Goal: Information Seeking & Learning: Find specific fact

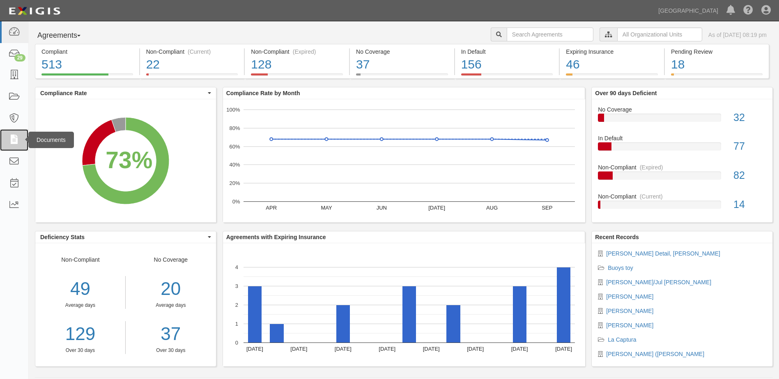
click at [14, 138] on icon at bounding box center [13, 140] width 11 height 9
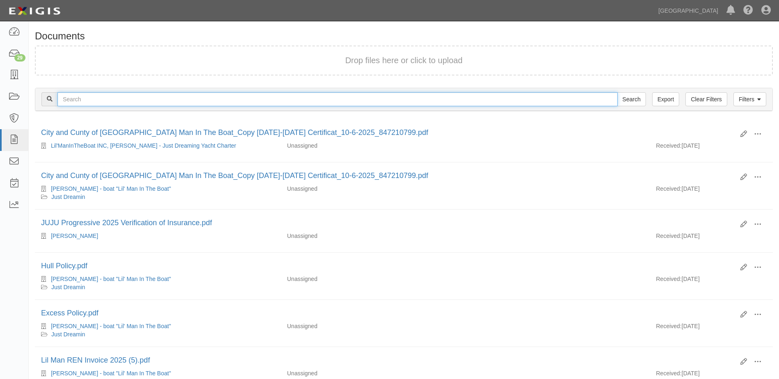
click at [80, 99] on input "text" at bounding box center [337, 99] width 560 height 14
click at [94, 98] on input "text" at bounding box center [337, 99] width 560 height 14
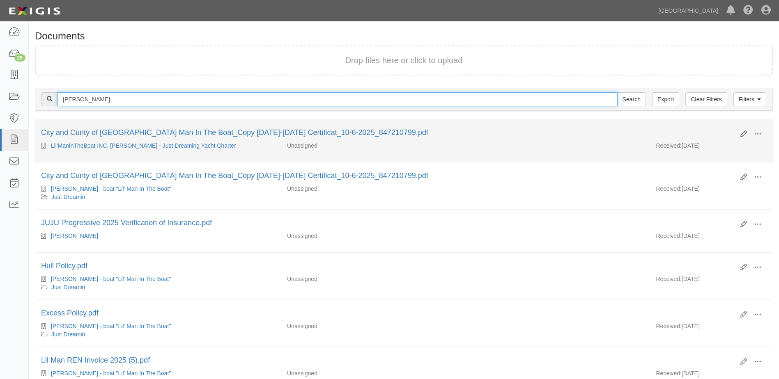
type input "Herbert McCloud"
click at [617, 92] on input "Search" at bounding box center [631, 99] width 29 height 14
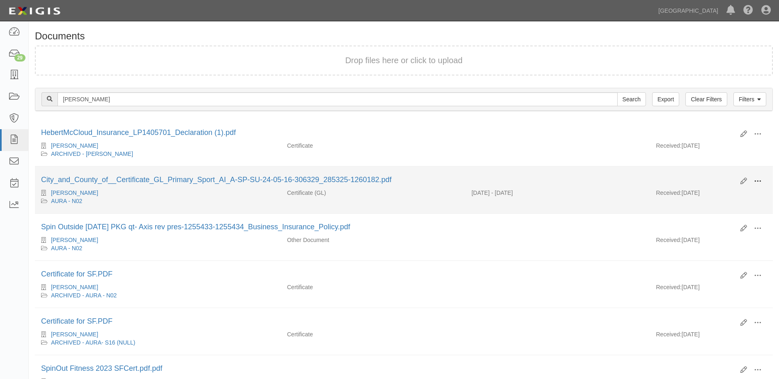
click at [759, 182] on span at bounding box center [757, 181] width 7 height 7
click at [703, 208] on link "View details" at bounding box center [717, 208] width 65 height 15
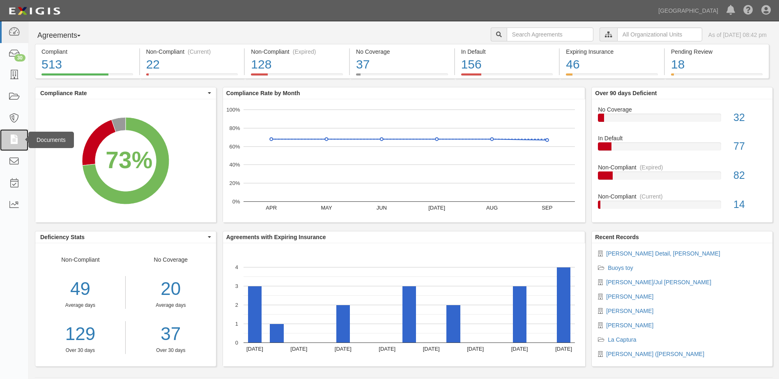
click at [18, 138] on icon at bounding box center [13, 140] width 11 height 9
click at [16, 139] on icon at bounding box center [13, 140] width 11 height 9
click at [11, 138] on icon at bounding box center [13, 140] width 11 height 9
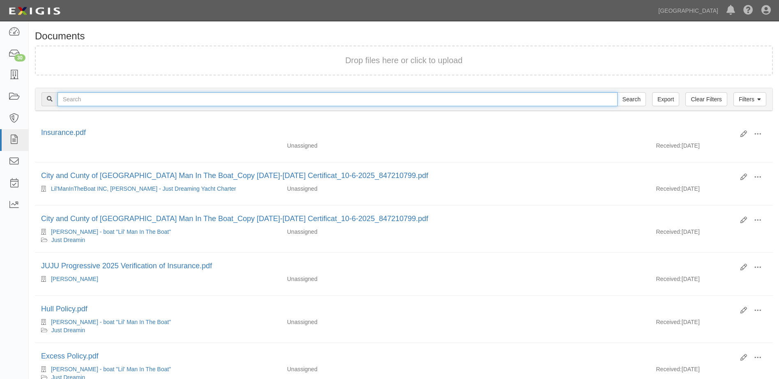
click at [111, 98] on input "text" at bounding box center [337, 99] width 560 height 14
type input "[PERSON_NAME], spinout"
click at [617, 92] on input "Search" at bounding box center [631, 99] width 29 height 14
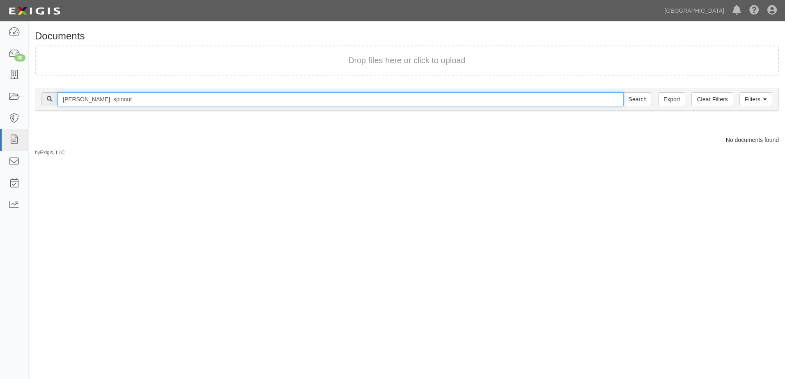
drag, startPoint x: 110, startPoint y: 98, endPoint x: 147, endPoint y: 98, distance: 37.4
click at [147, 98] on input "[PERSON_NAME], spinout" at bounding box center [340, 99] width 566 height 14
type input "[PERSON_NAME]"
click at [623, 92] on input "Search" at bounding box center [637, 99] width 29 height 14
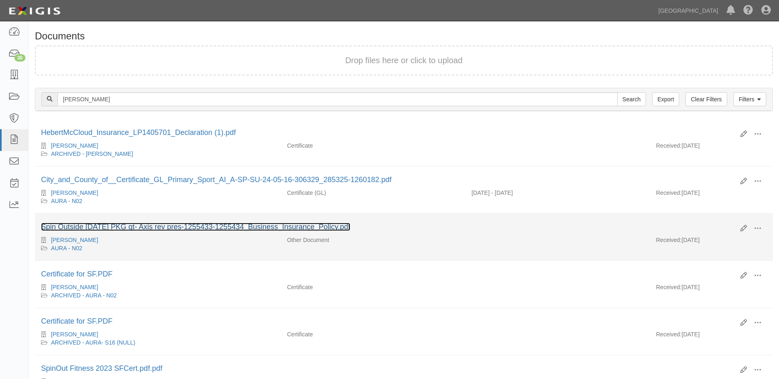
click at [138, 226] on link "Spin Outside [DATE] PKG qt- Axis rev pres-1255433-1255434_Business_Insurance_Po…" at bounding box center [195, 227] width 309 height 8
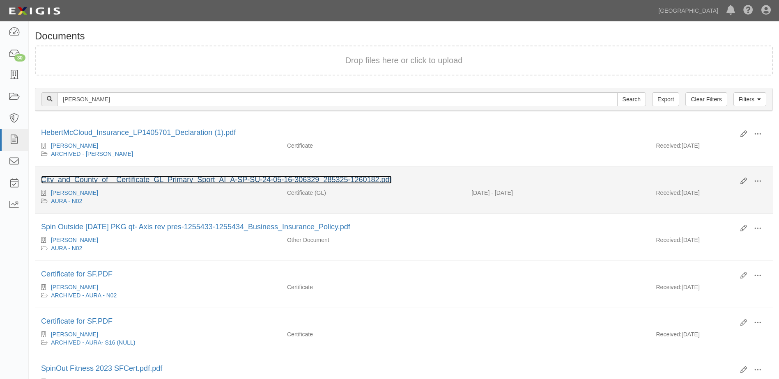
click at [179, 182] on link "City_and_County_of__Certificate_GL_Primary_Sport_AI_A-SP-SU-24-05-16-306329_285…" at bounding box center [216, 180] width 351 height 8
